Goal: Transaction & Acquisition: Purchase product/service

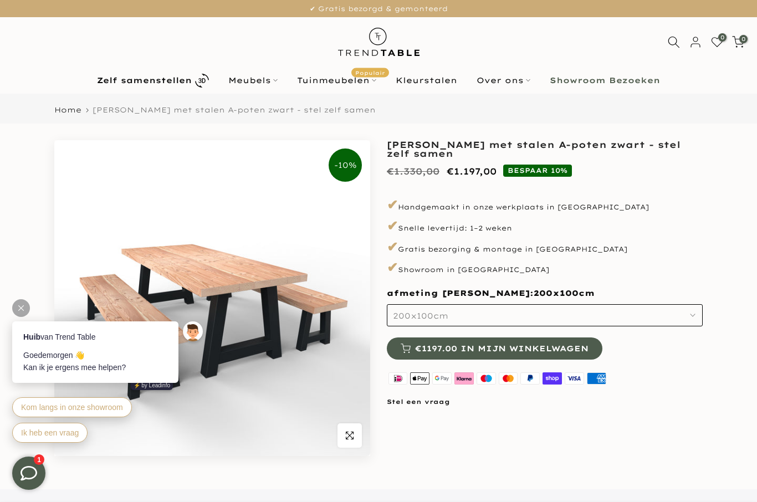
click at [244, 87] on link "Meubels" at bounding box center [253, 80] width 69 height 13
click at [228, 84] on link "Meubels" at bounding box center [253, 80] width 69 height 13
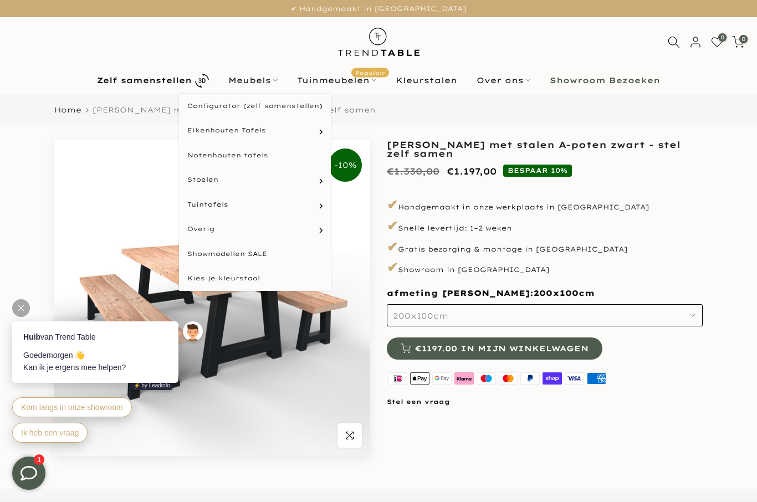
click at [0, 0] on link "Eetkamerstoelen" at bounding box center [0, 0] width 0 height 0
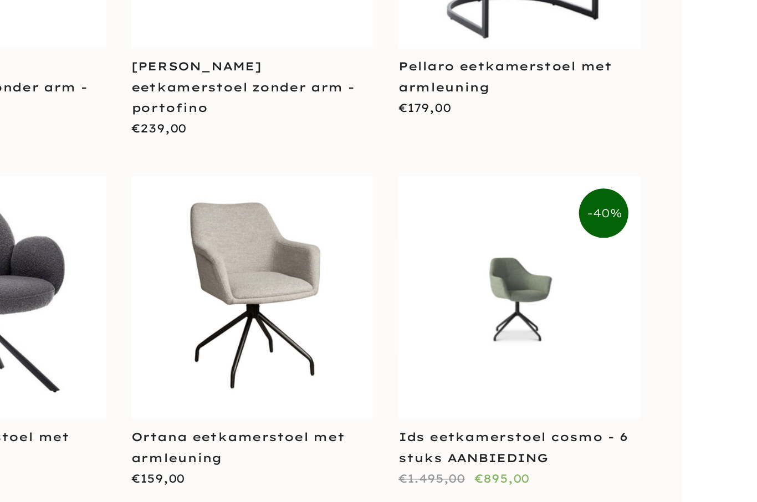
scroll to position [2114, 0]
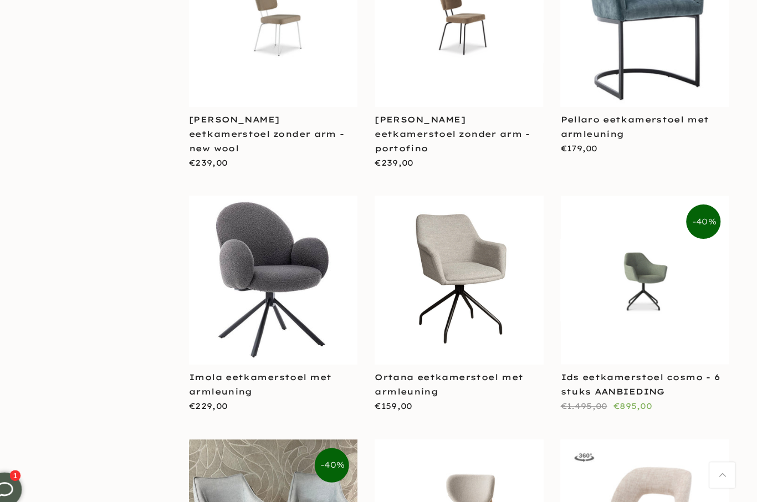
click at [581, 360] on link "Ids eetkamerstoel cosmo - 6 stuks AANBIEDING" at bounding box center [643, 372] width 154 height 24
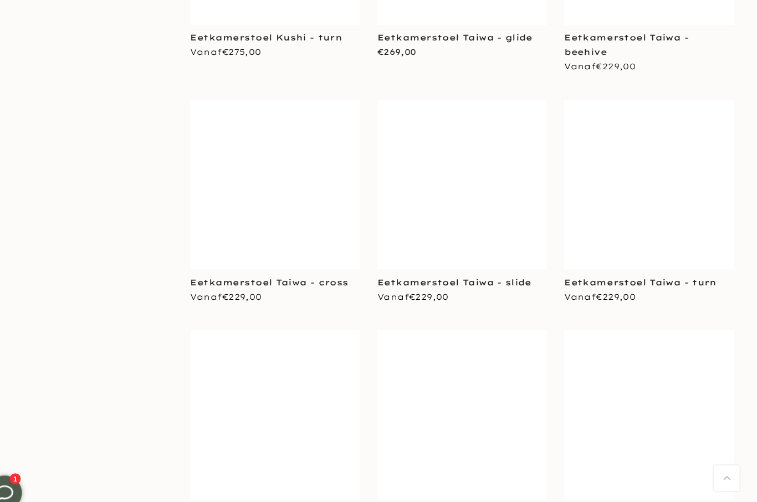
scroll to position [3329, 0]
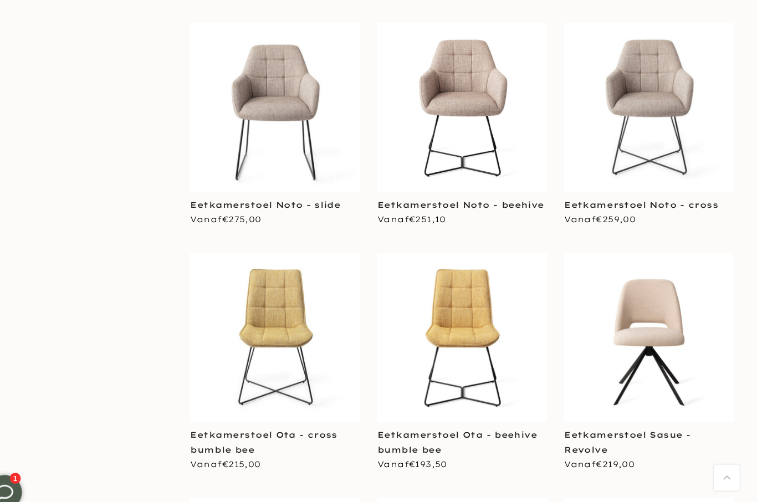
scroll to position [4092, 0]
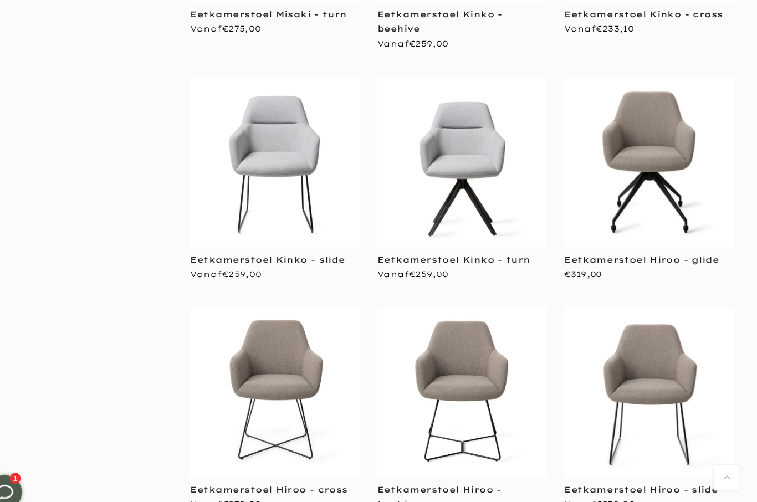
scroll to position [5916, 0]
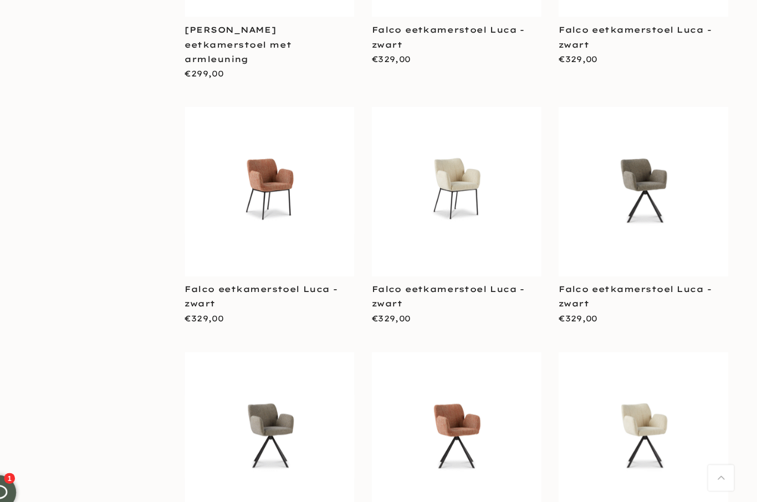
scroll to position [9106, 0]
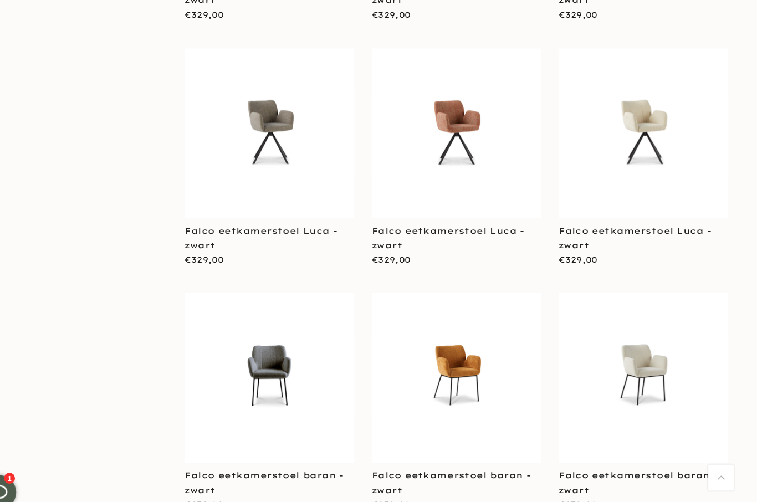
scroll to position [9383, 0]
click at [207, 452] on link "Falco eetkamerstoel baran - zwart" at bounding box center [283, 464] width 153 height 24
click at [199, 308] on div "**********" at bounding box center [289, 398] width 180 height 235
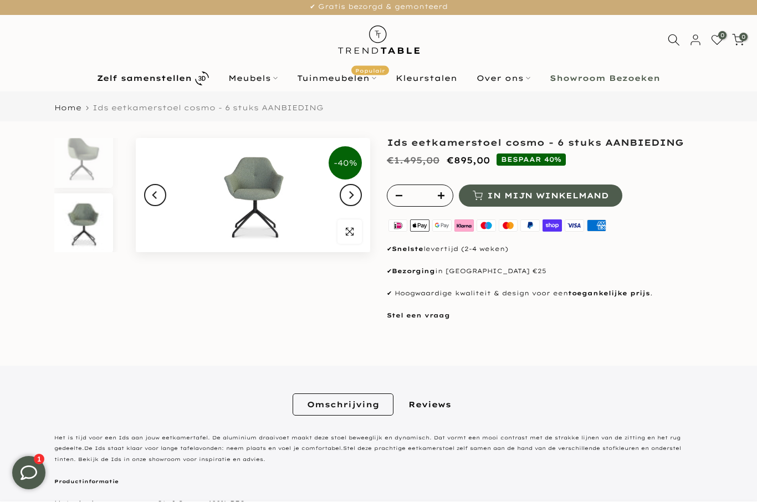
click at [249, 198] on img at bounding box center [253, 196] width 234 height 115
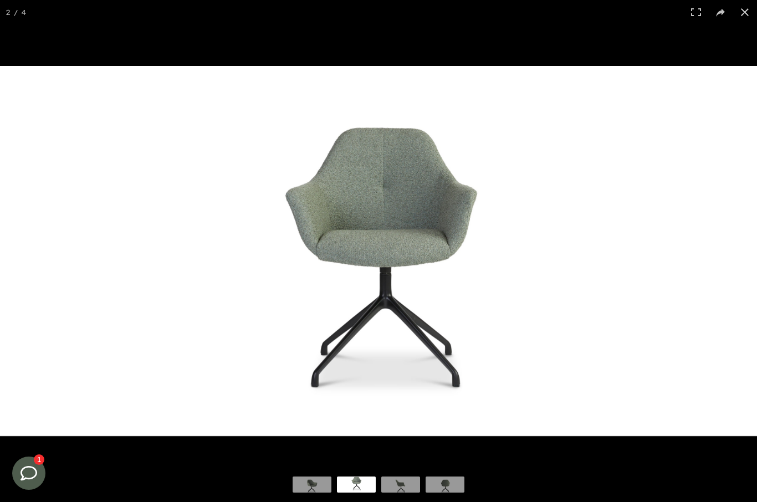
click at [734, 9] on button at bounding box center [745, 12] width 24 height 24
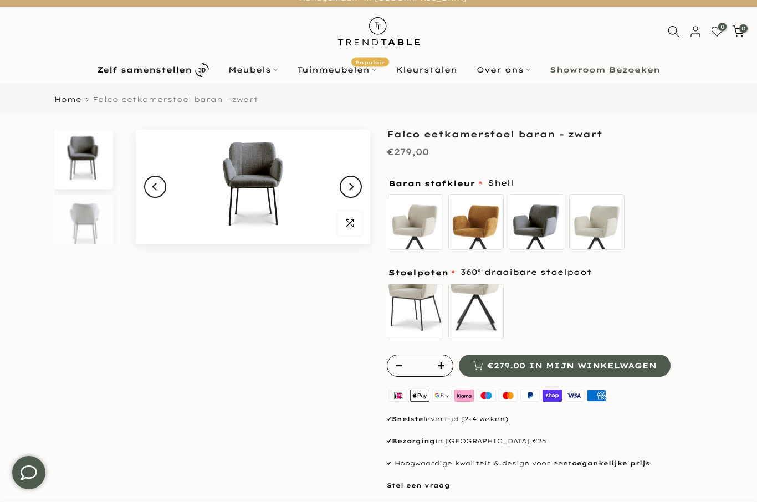
scroll to position [11, 0]
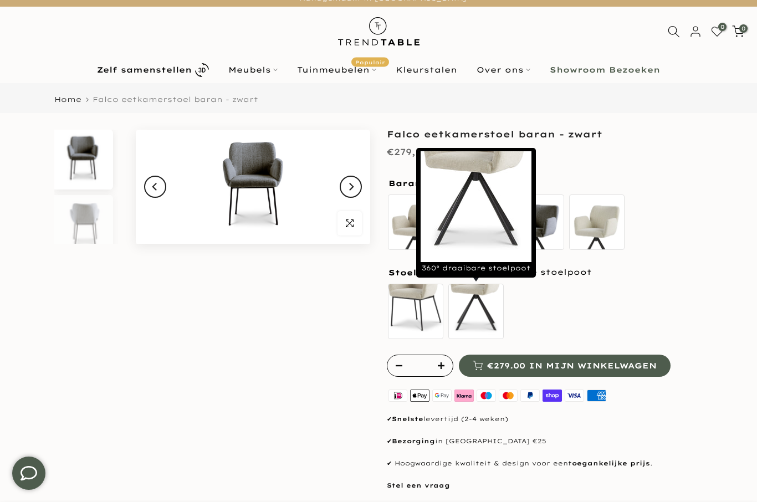
click at [454, 309] on label "360° draaibare stoelpoot" at bounding box center [475, 311] width 55 height 55
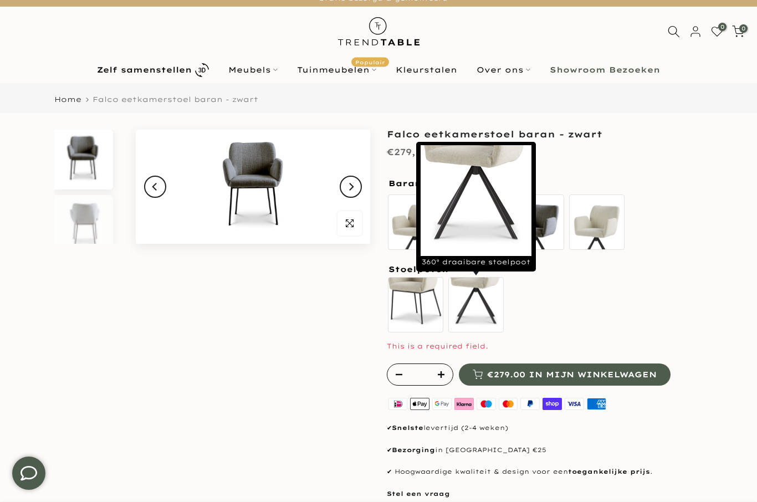
click at [440, 205] on label "Shell" at bounding box center [415, 221] width 55 height 55
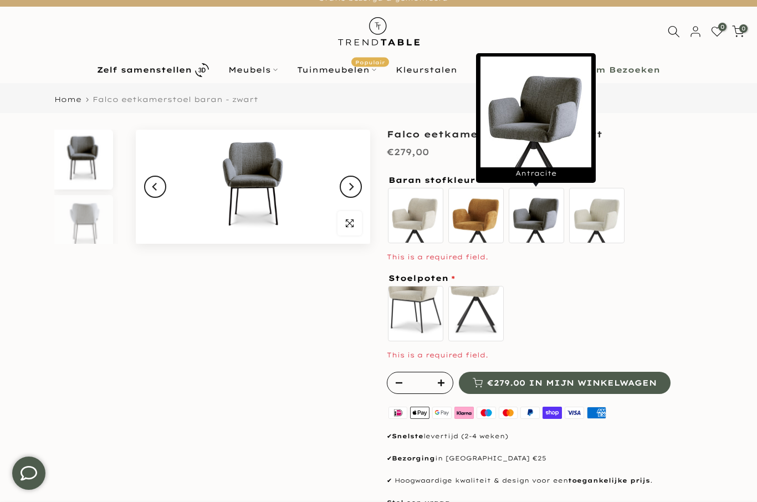
click at [530, 218] on label "Antracite" at bounding box center [536, 215] width 55 height 55
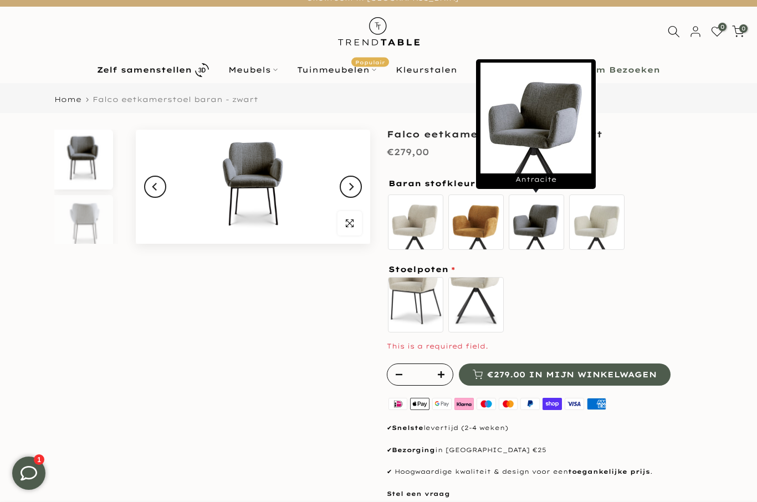
click at [326, 189] on img at bounding box center [253, 187] width 234 height 115
